Goal: Task Accomplishment & Management: Manage account settings

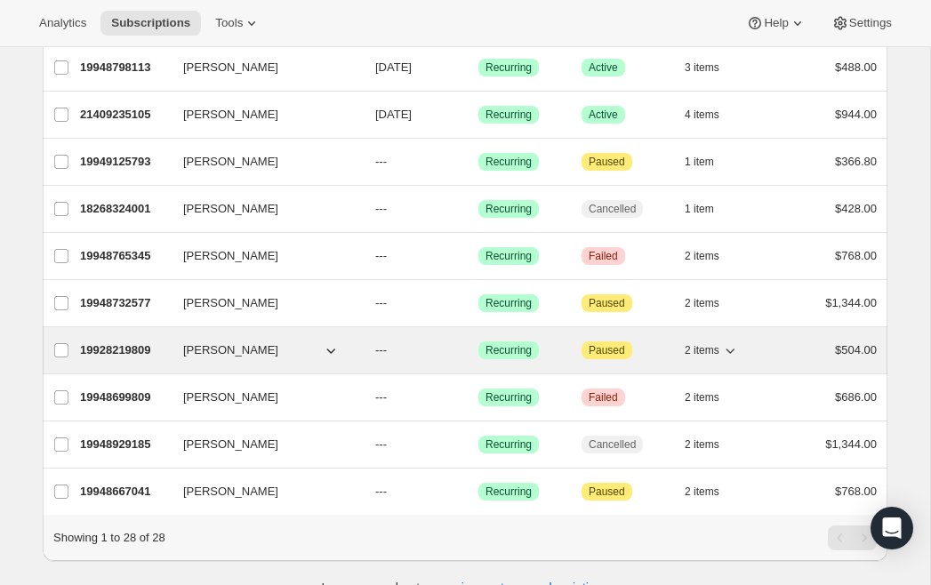
scroll to position [998, 0]
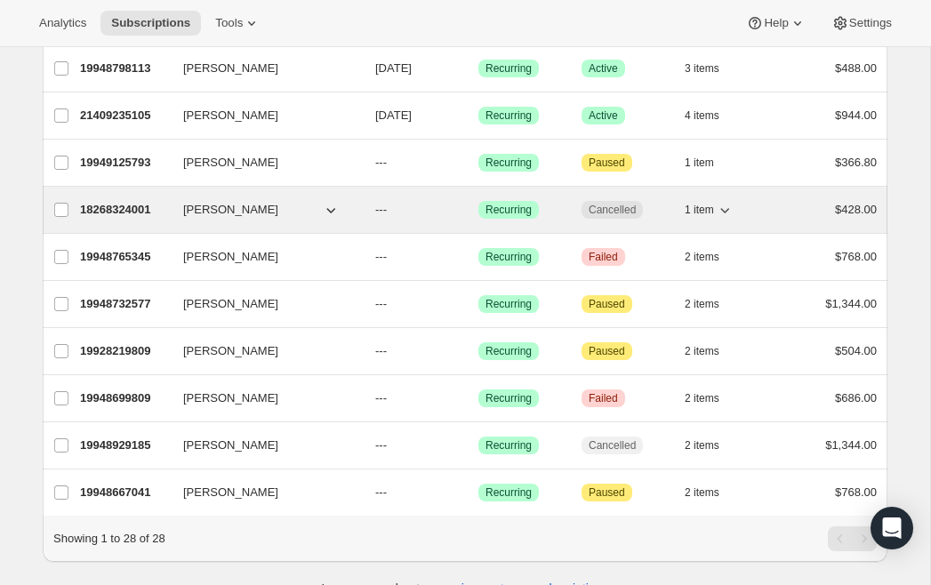
click at [329, 212] on icon "button" at bounding box center [331, 210] width 18 height 18
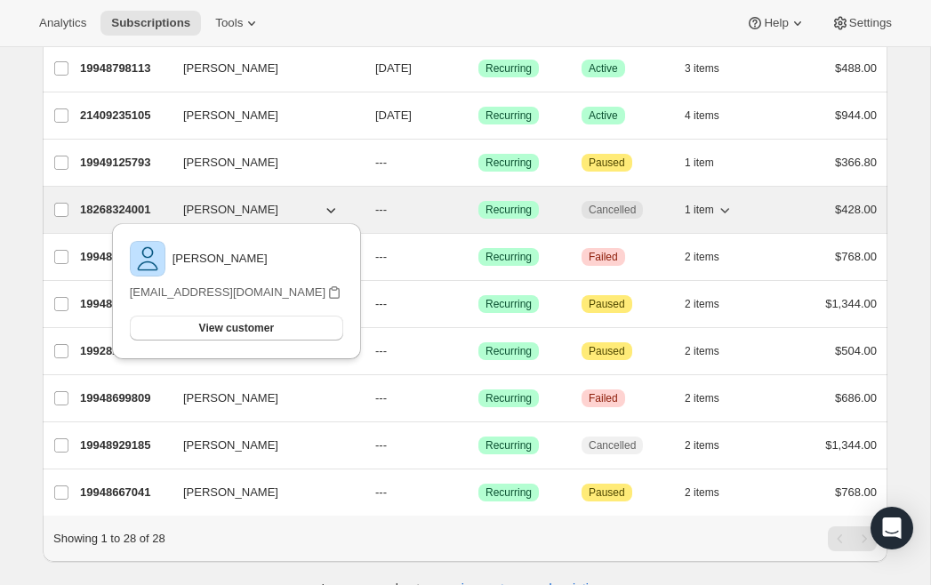
click at [313, 201] on button "[PERSON_NAME]" at bounding box center [262, 210] width 178 height 28
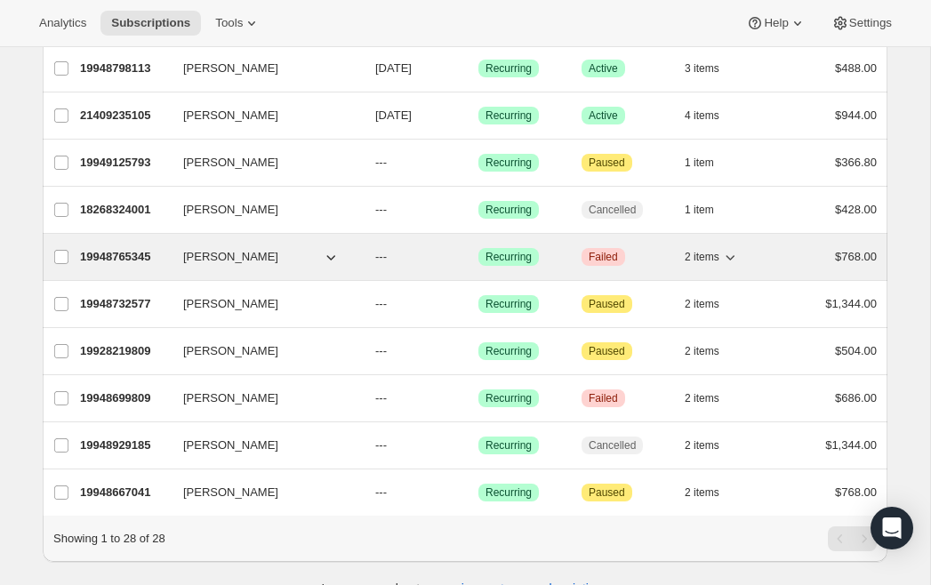
click at [200, 260] on span "[PERSON_NAME]" at bounding box center [230, 257] width 95 height 18
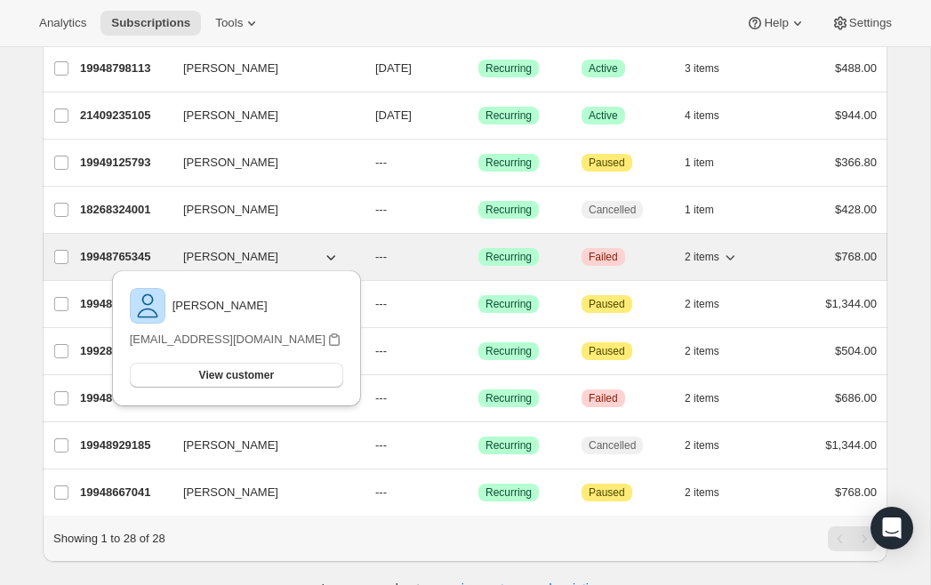
click at [134, 255] on p "19948765345" at bounding box center [124, 257] width 89 height 18
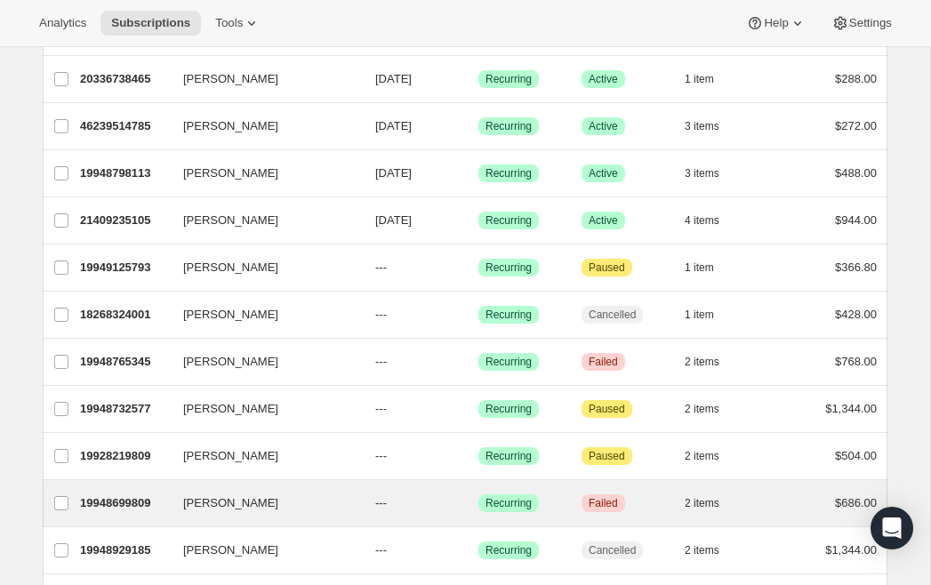
scroll to position [894, 0]
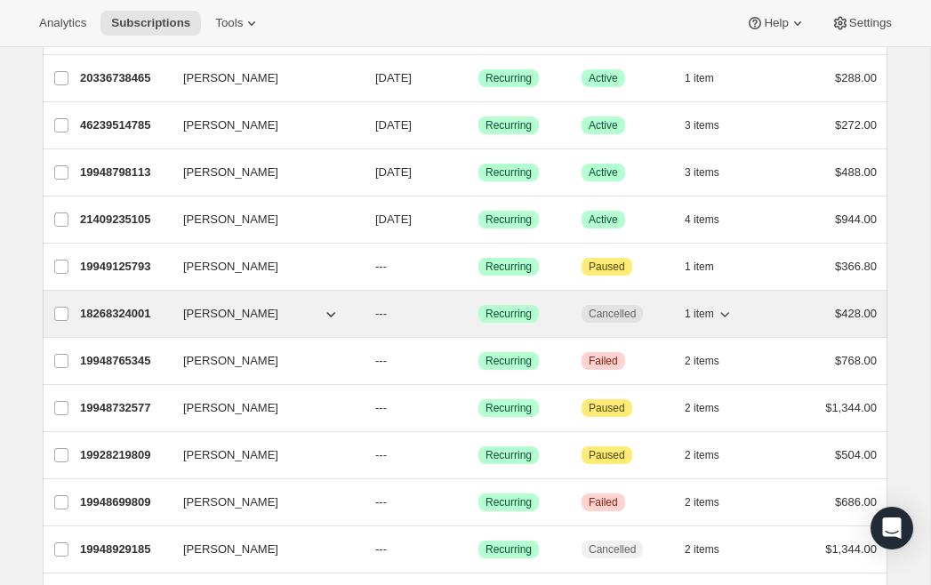
click at [205, 316] on span "[PERSON_NAME]" at bounding box center [230, 314] width 95 height 18
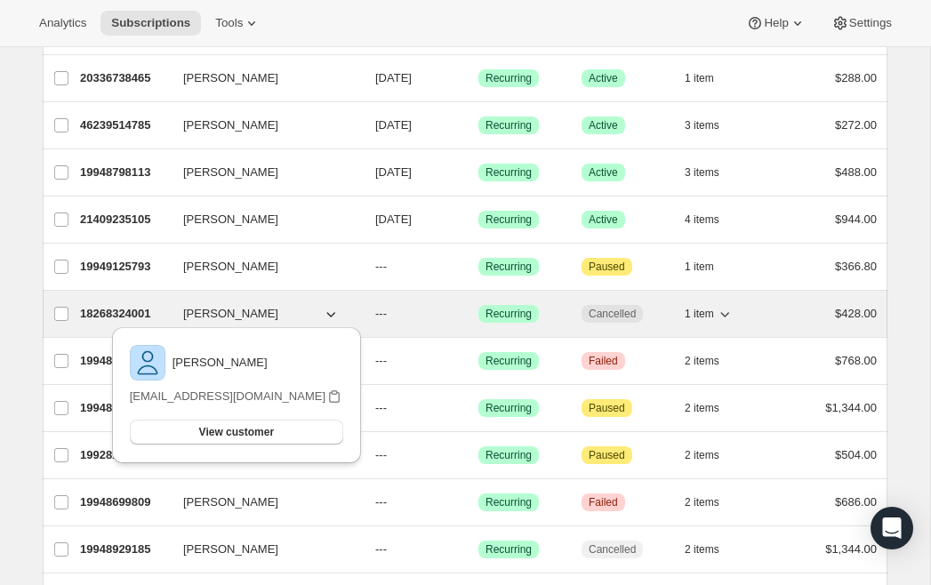
click at [329, 313] on icon "button" at bounding box center [331, 314] width 18 height 18
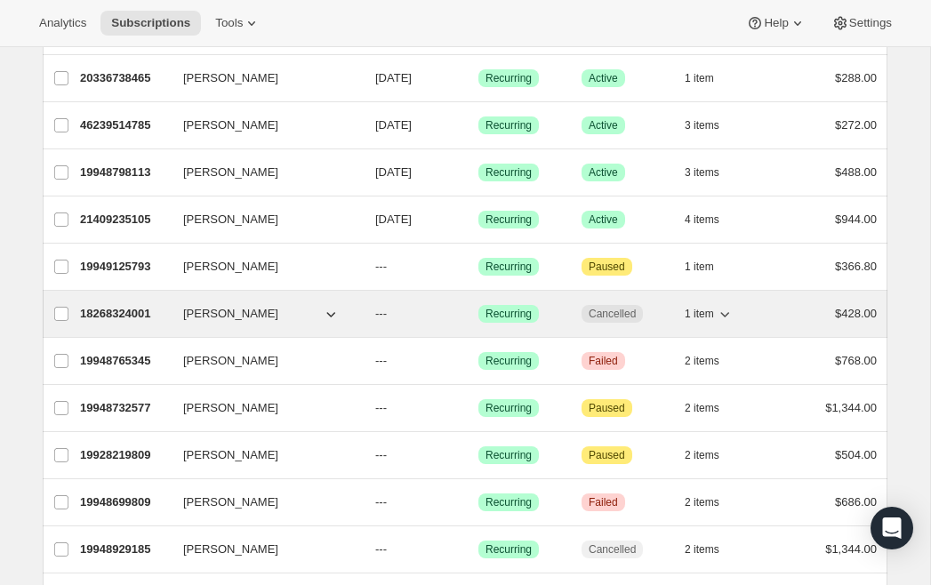
click at [129, 312] on p "18268324001" at bounding box center [124, 314] width 89 height 18
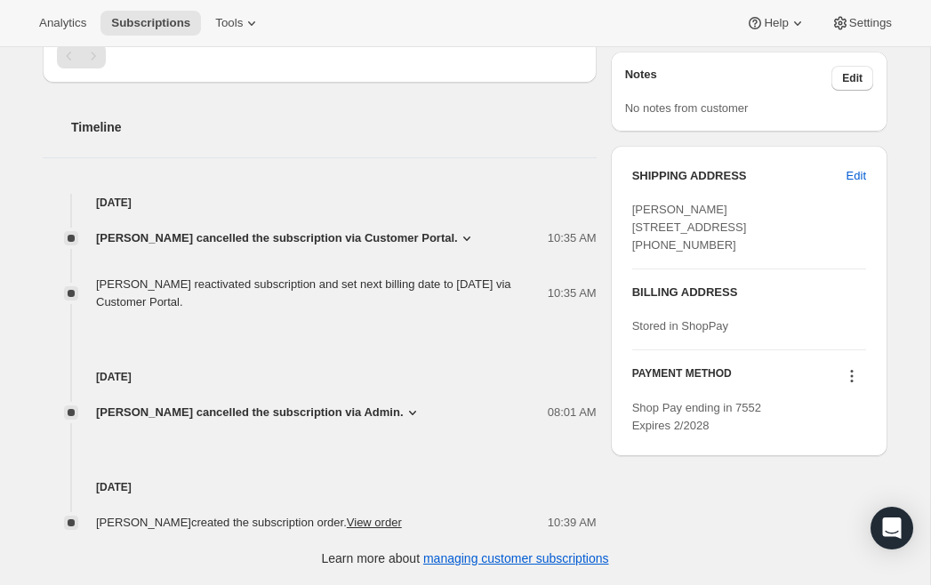
scroll to position [556, 0]
click at [404, 416] on icon at bounding box center [413, 413] width 18 height 18
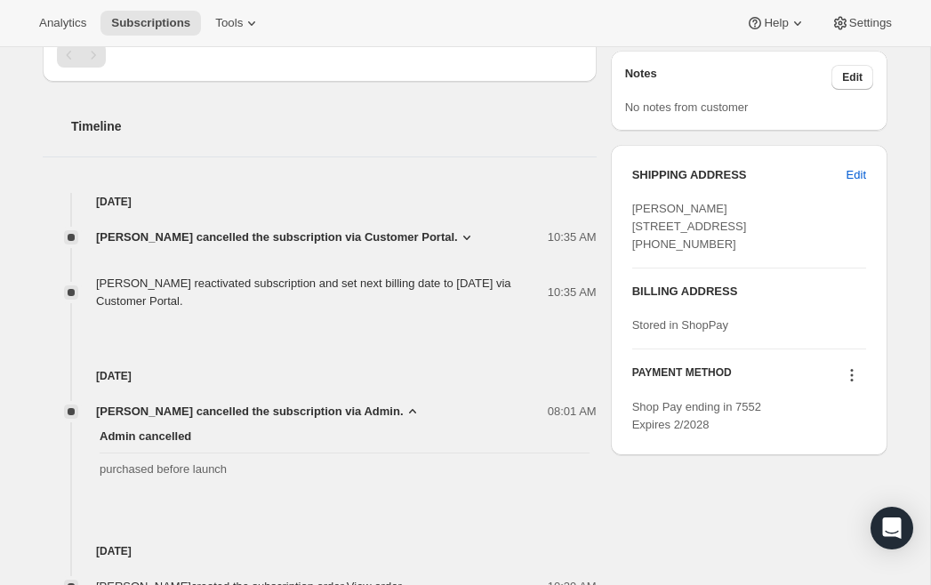
click at [404, 416] on icon at bounding box center [413, 412] width 18 height 18
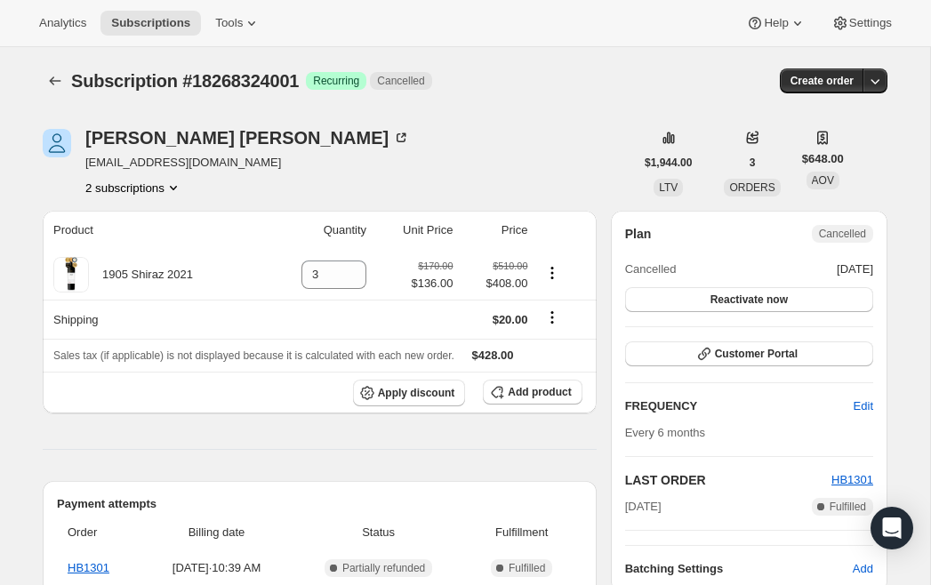
scroll to position [0, 0]
